Goal: Information Seeking & Learning: Learn about a topic

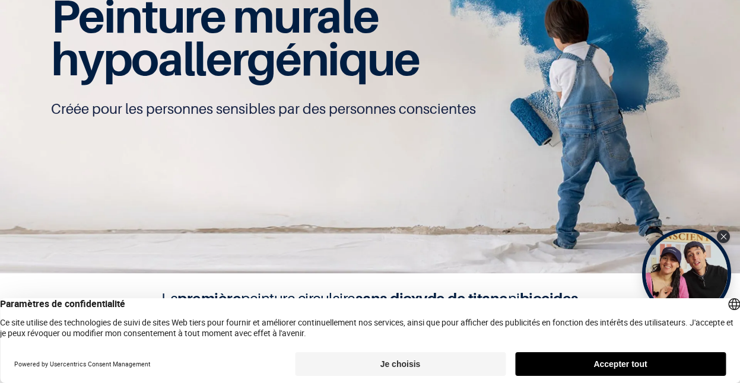
scroll to position [120, 0]
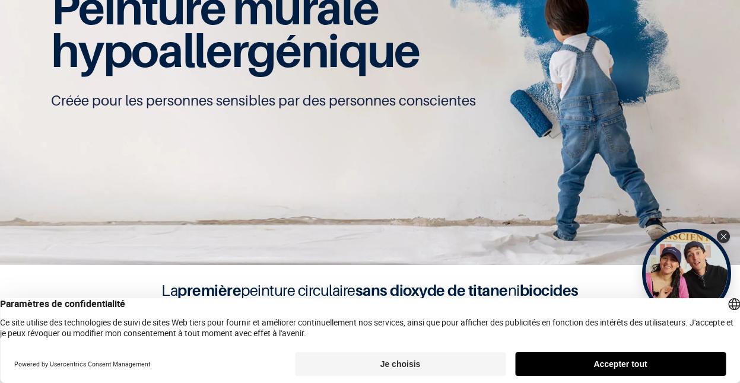
click at [611, 364] on button "Accepter tout" at bounding box center [620, 364] width 211 height 24
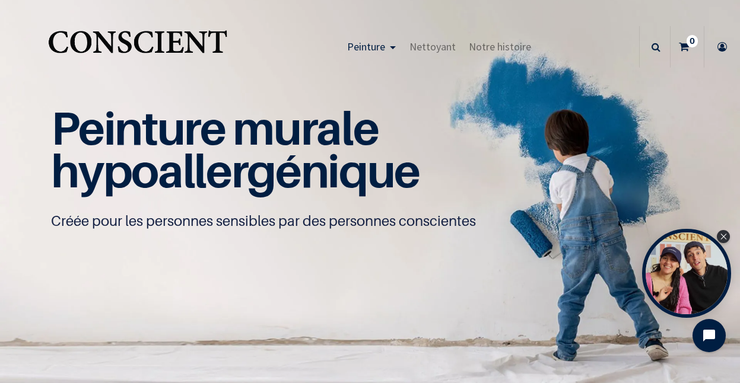
scroll to position [0, 0]
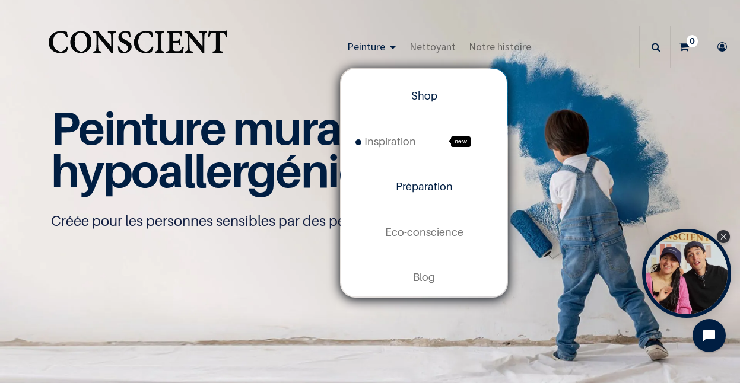
click at [432, 186] on span "Préparation" at bounding box center [424, 186] width 57 height 12
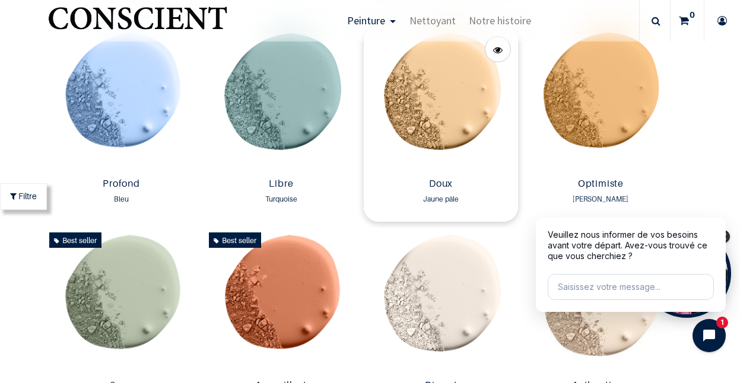
scroll to position [828, 0]
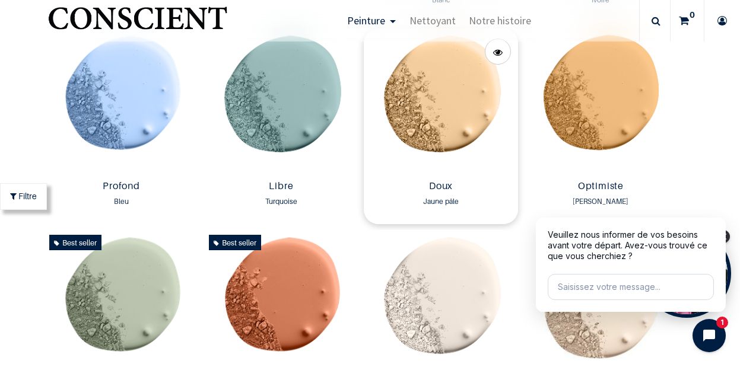
click at [455, 143] on img at bounding box center [441, 101] width 154 height 147
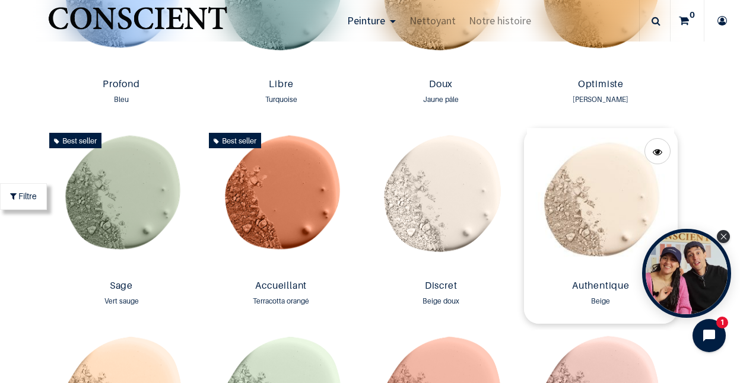
scroll to position [932, 0]
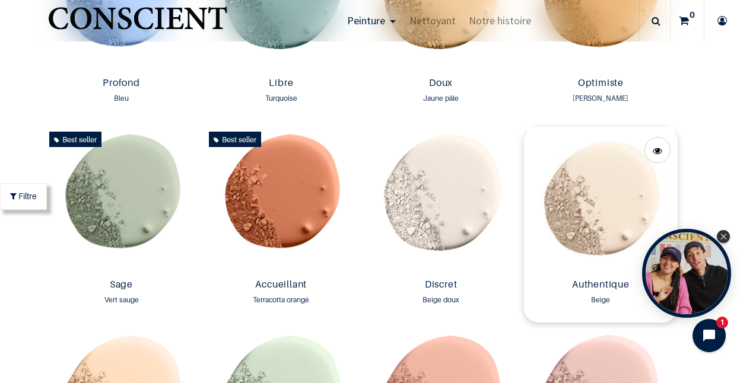
click at [615, 202] on img at bounding box center [601, 200] width 154 height 147
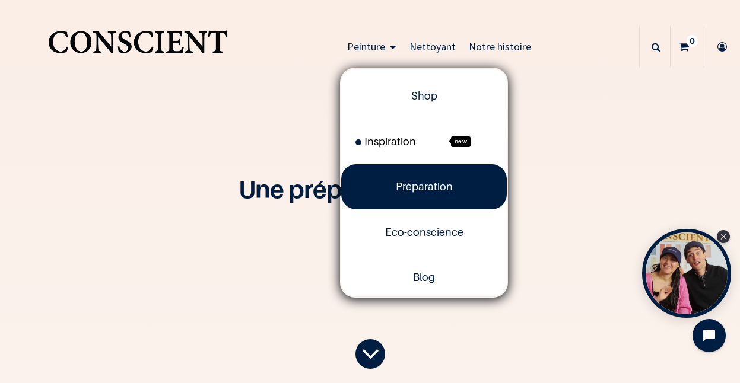
click at [394, 138] on span "Inspiration" at bounding box center [385, 141] width 61 height 12
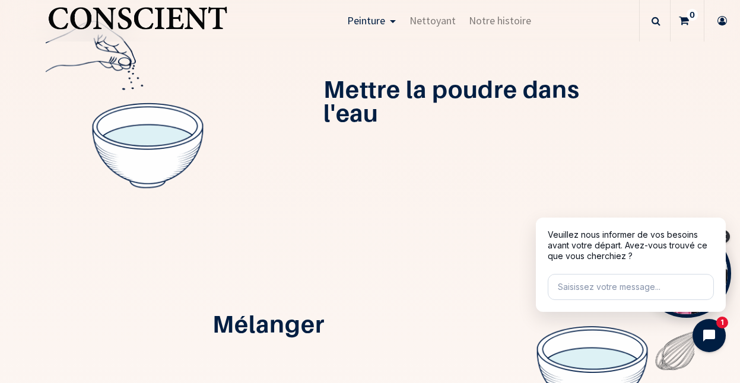
scroll to position [401, 0]
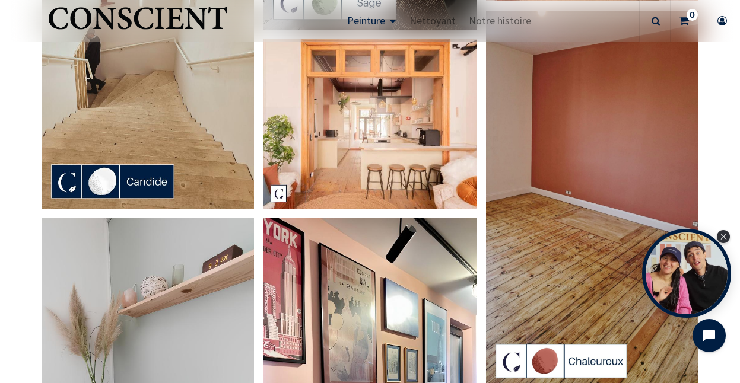
scroll to position [1316, 0]
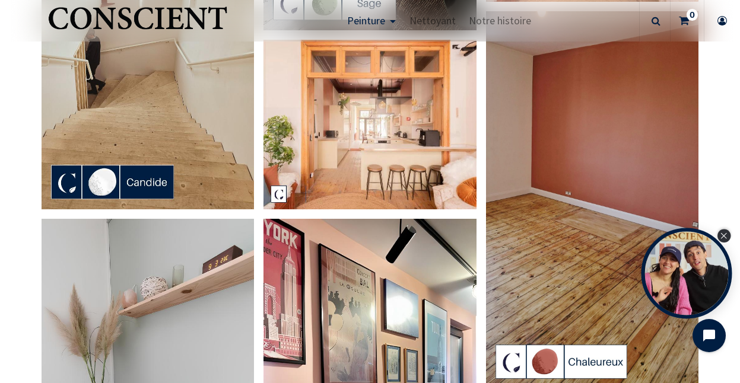
click at [725, 231] on div "Close Tolstoy widget" at bounding box center [723, 236] width 13 height 13
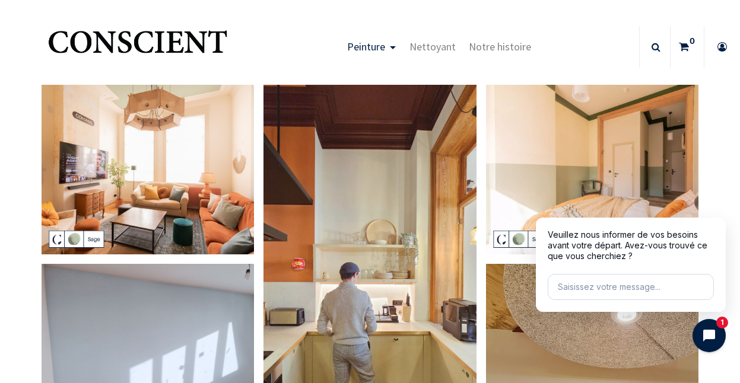
scroll to position [0, 0]
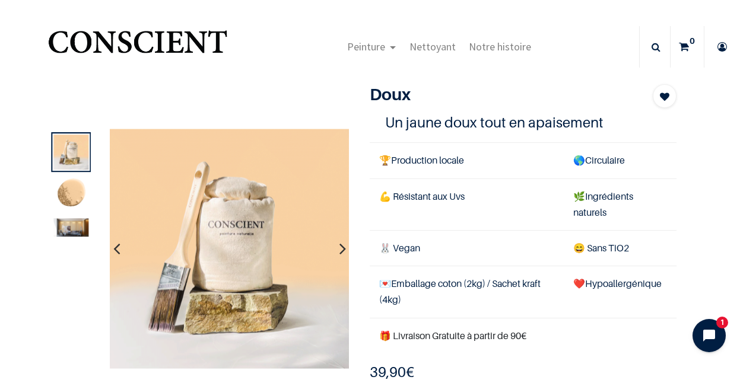
click at [75, 224] on img at bounding box center [70, 228] width 35 height 18
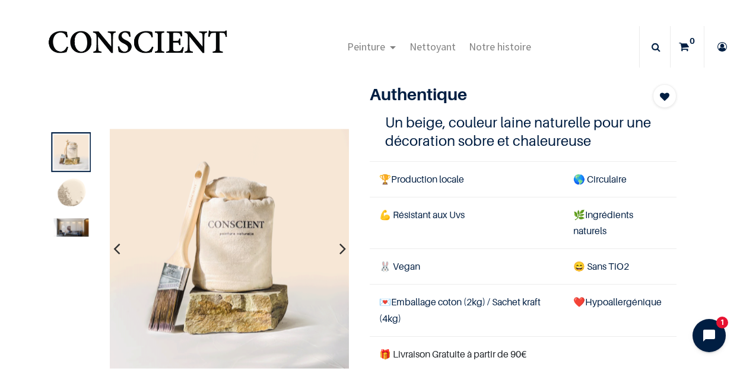
click at [75, 224] on img at bounding box center [70, 228] width 35 height 18
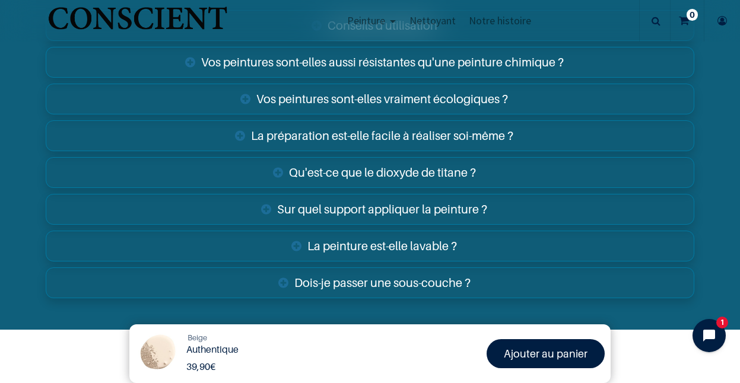
scroll to position [1912, 0]
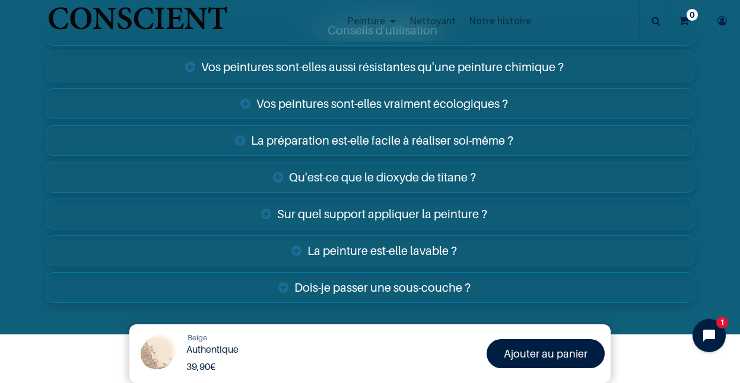
click at [350, 272] on link "Dois-je passer une sous-couche ?" at bounding box center [370, 287] width 648 height 31
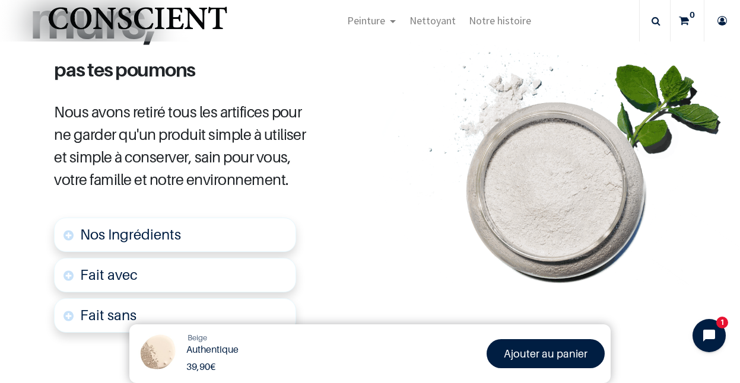
scroll to position [610, 0]
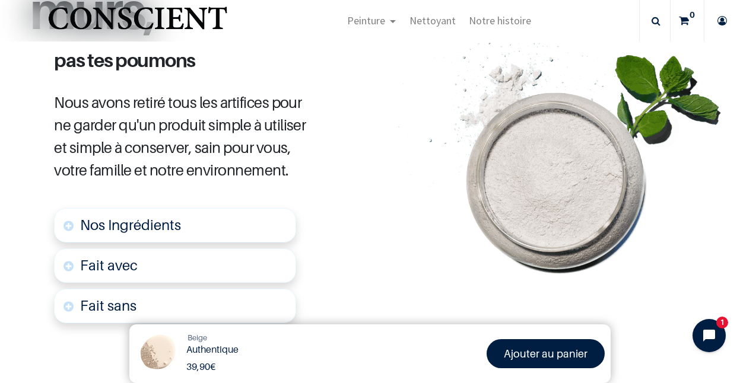
click at [171, 218] on span "Nos Ingrédients" at bounding box center [130, 225] width 101 height 17
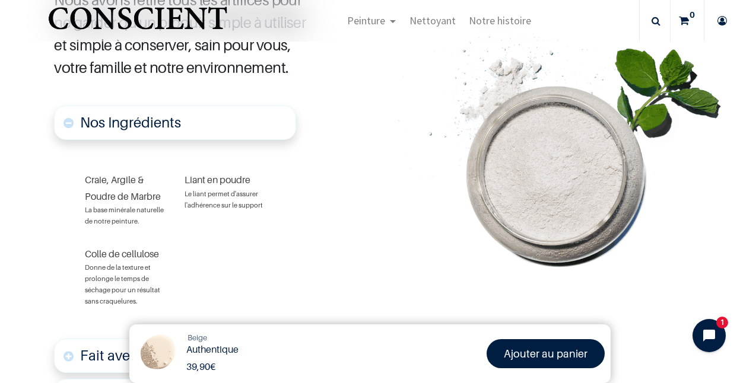
scroll to position [713, 0]
